Goal: Navigation & Orientation: Find specific page/section

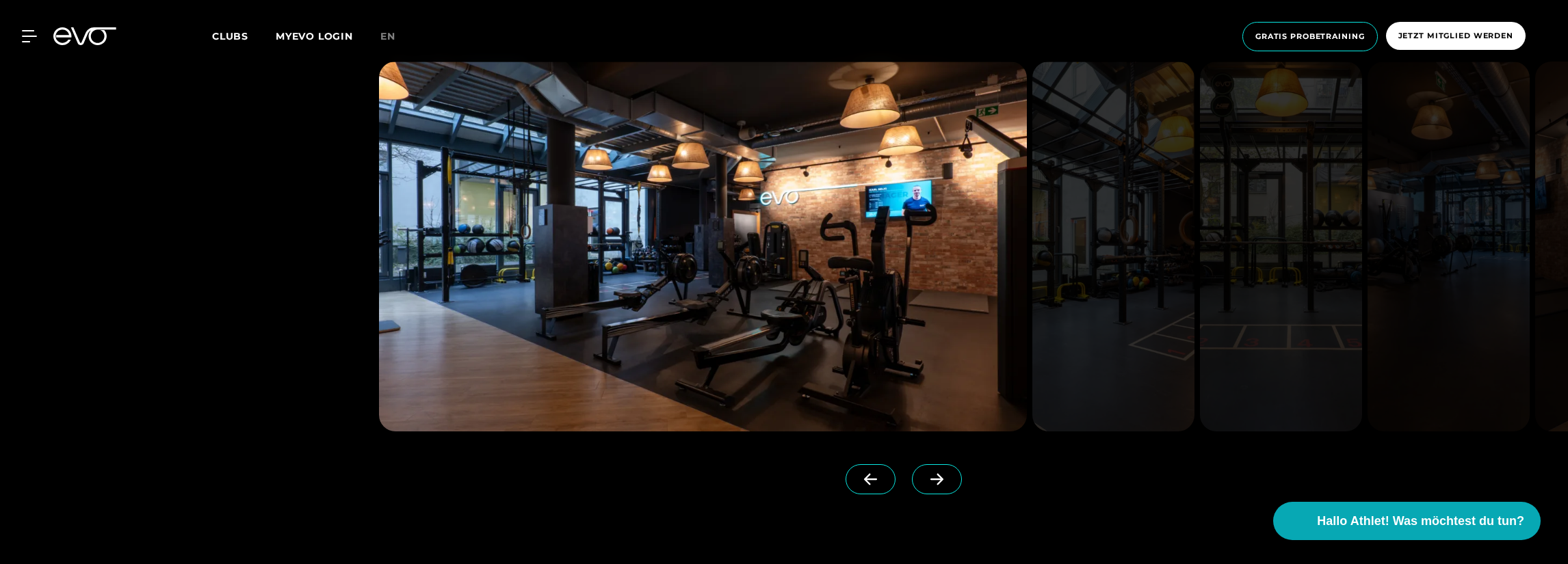
scroll to position [1299, 0]
click at [921, 486] on span at bounding box center [936, 478] width 50 height 30
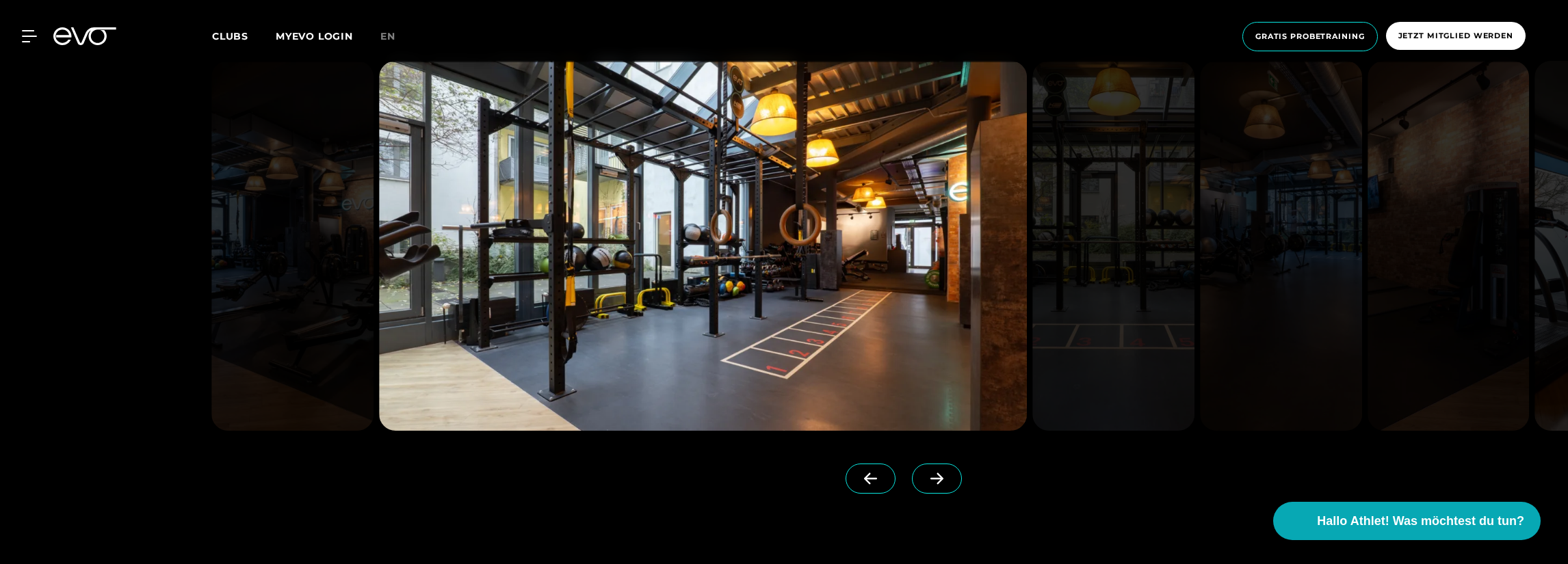
click at [921, 486] on span at bounding box center [936, 478] width 50 height 30
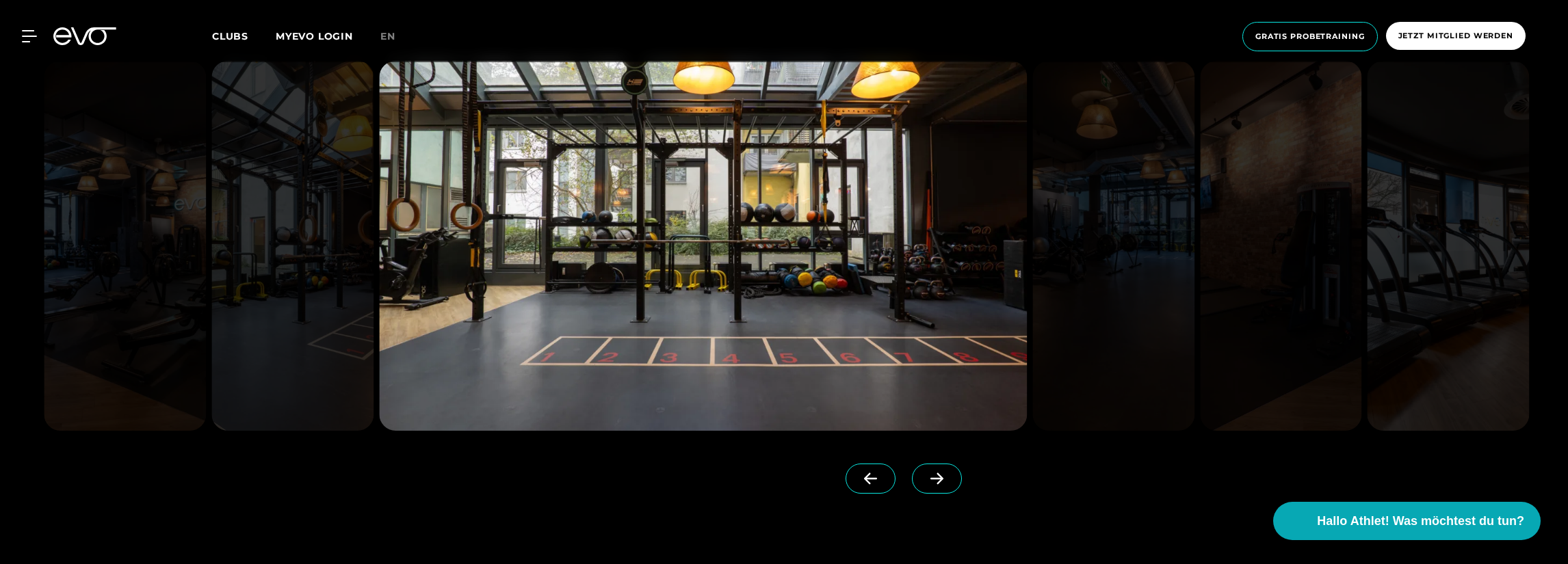
click at [921, 486] on span at bounding box center [936, 478] width 50 height 30
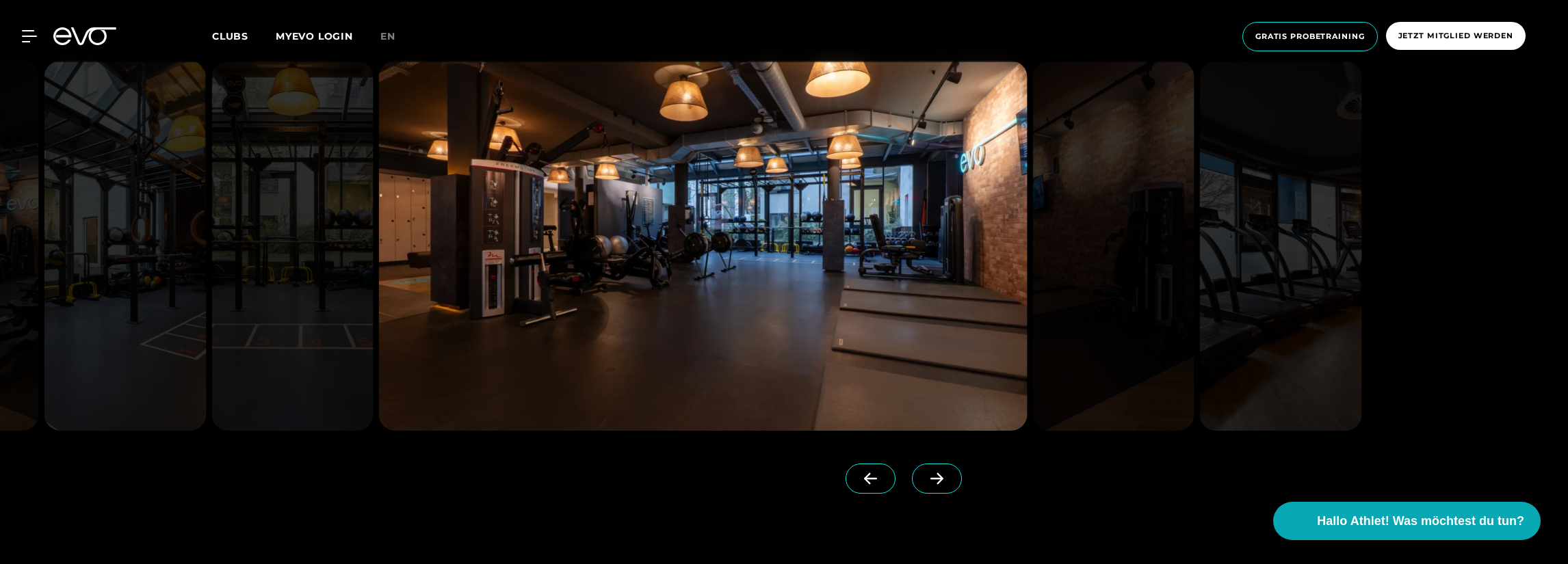
click at [921, 486] on span at bounding box center [936, 478] width 50 height 30
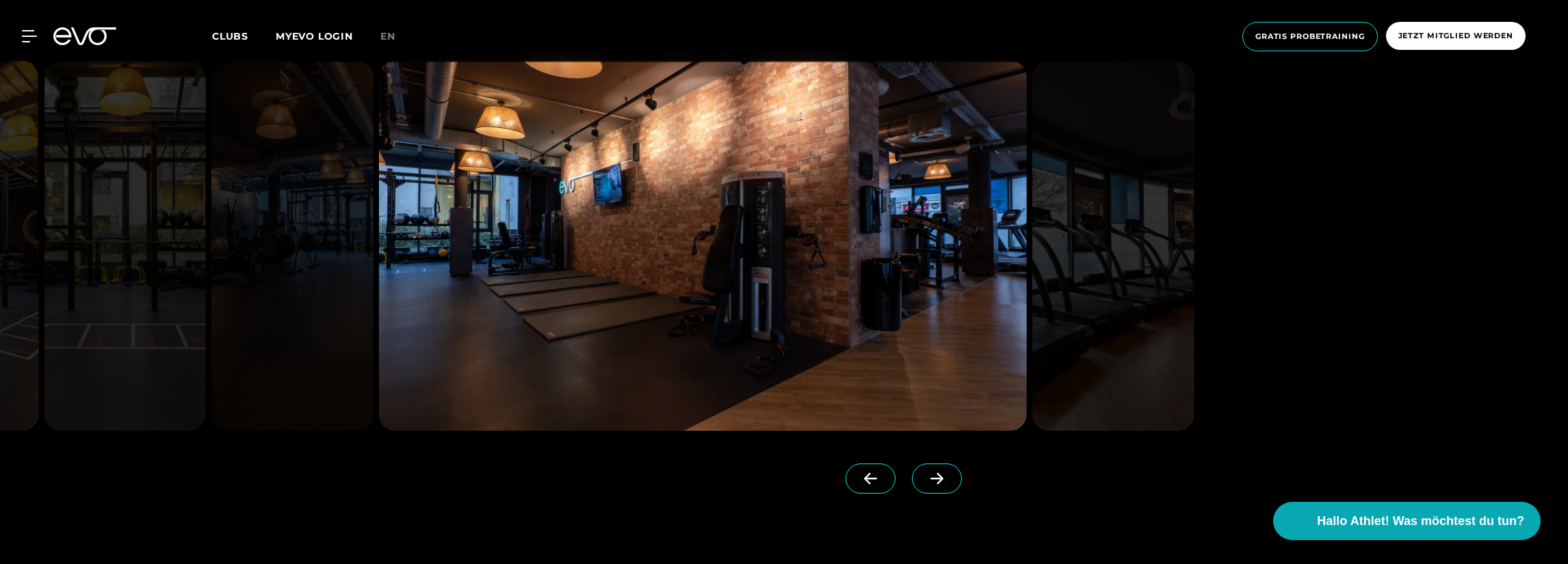
click at [921, 486] on span at bounding box center [936, 478] width 50 height 30
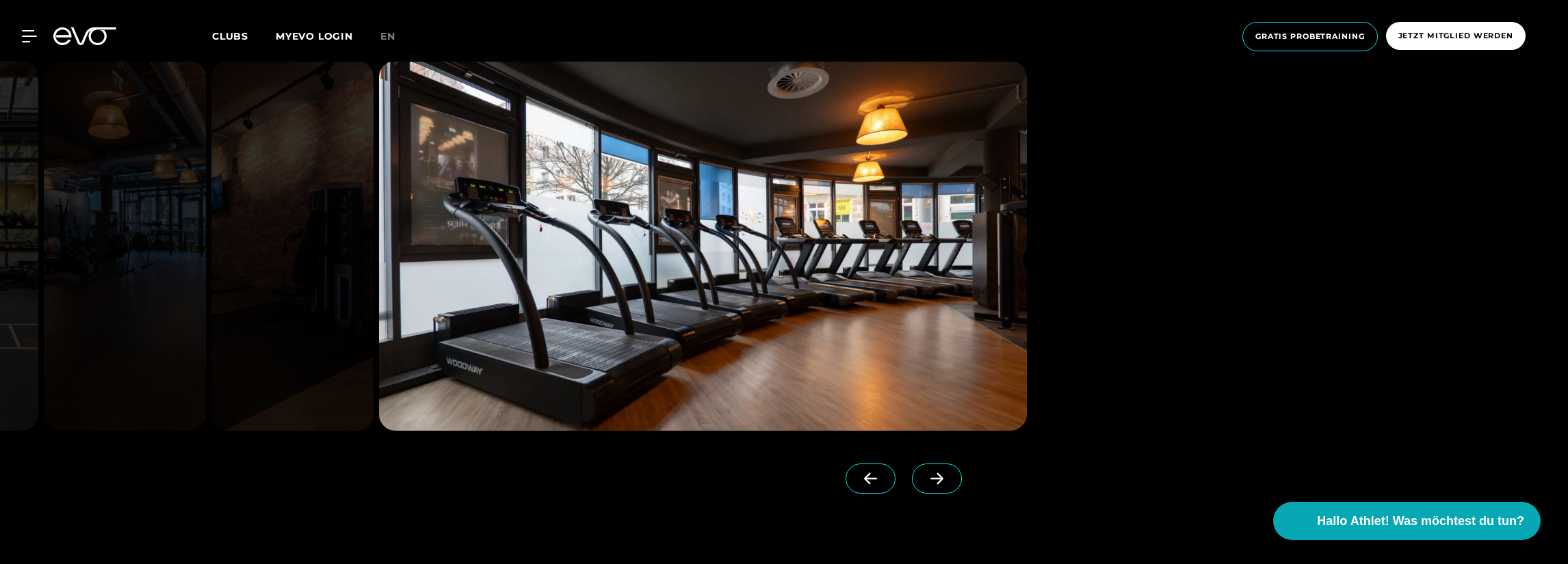
click at [921, 486] on span at bounding box center [936, 478] width 50 height 30
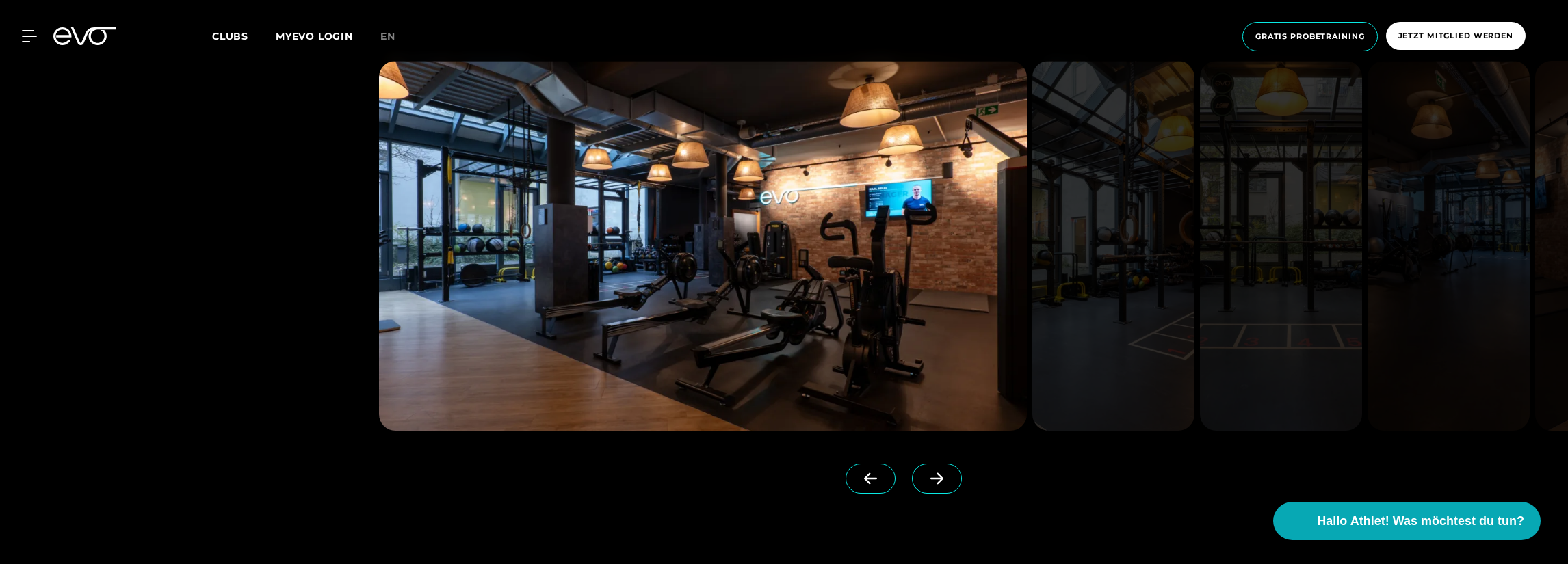
click at [921, 486] on span at bounding box center [936, 478] width 50 height 30
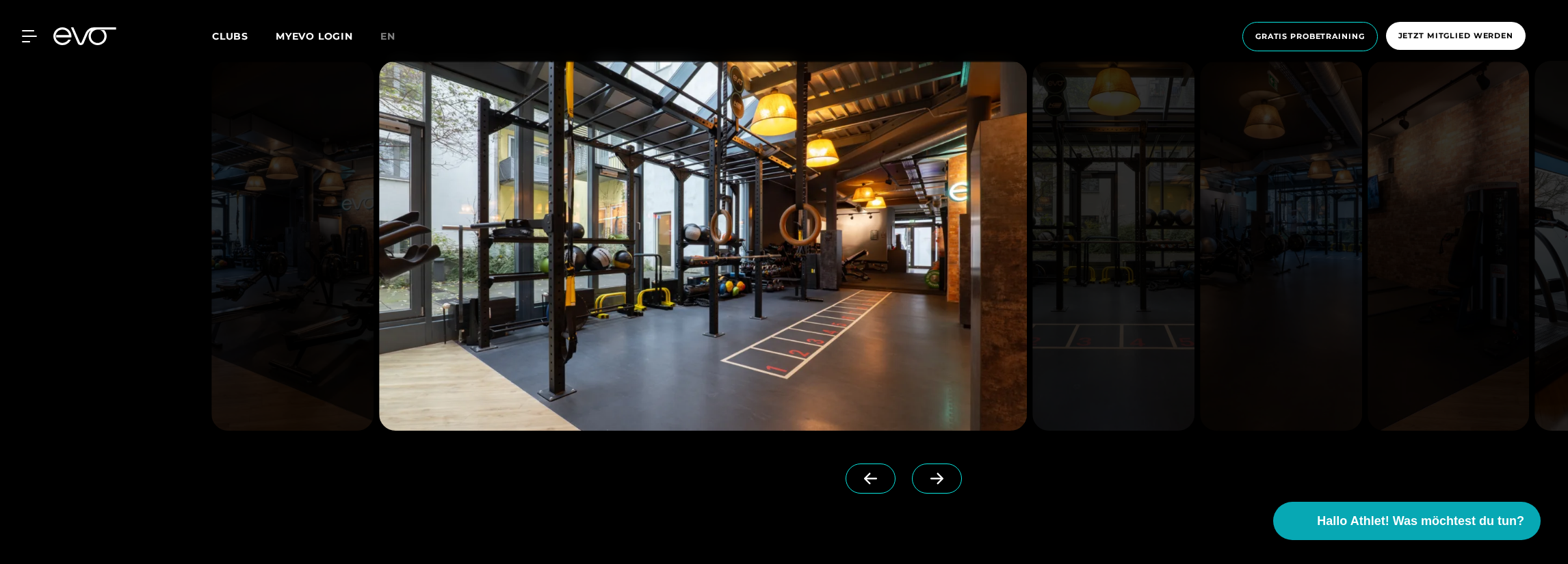
click at [921, 486] on span at bounding box center [936, 478] width 50 height 30
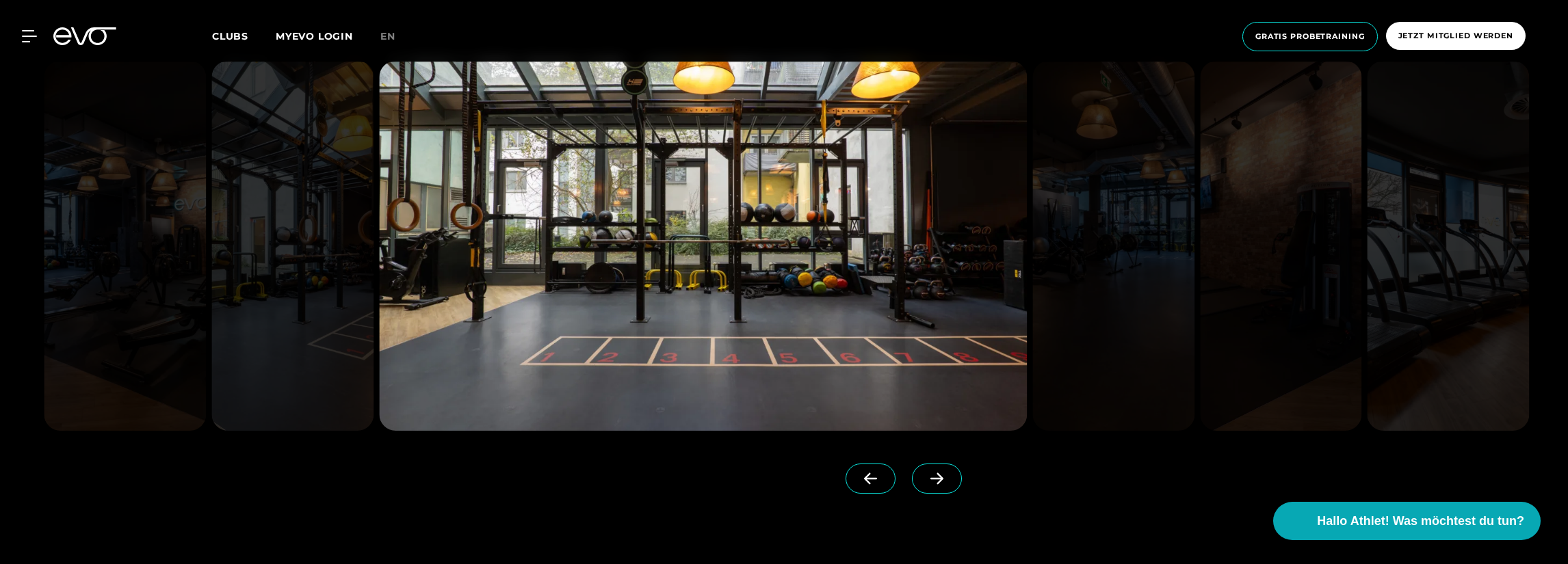
click at [921, 486] on span at bounding box center [936, 478] width 50 height 30
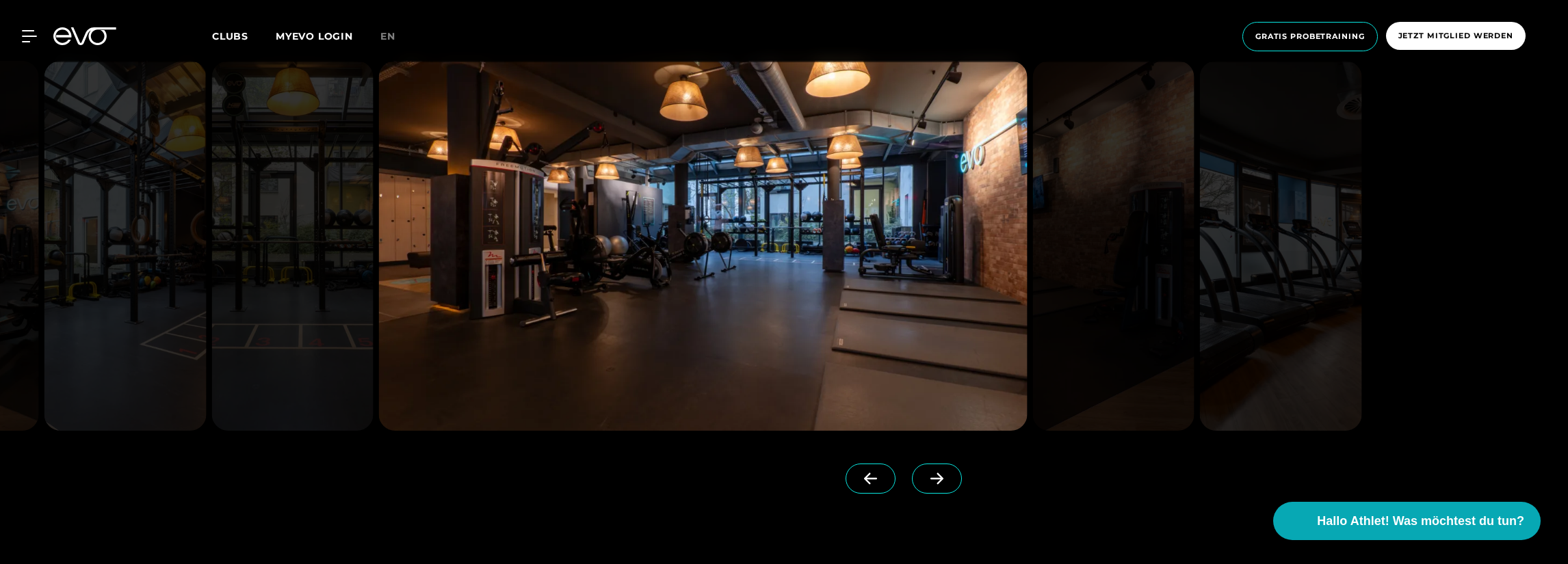
click at [921, 486] on span at bounding box center [936, 478] width 50 height 30
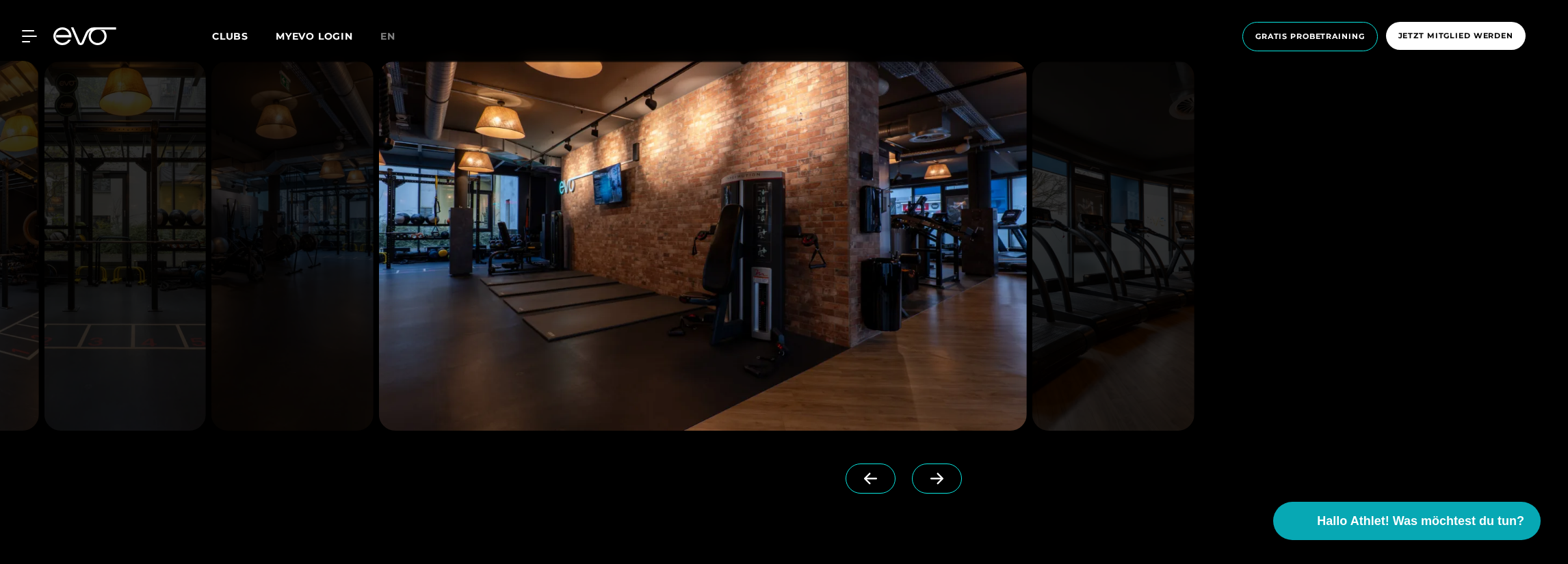
click at [921, 486] on span at bounding box center [936, 478] width 50 height 30
